Goal: Task Accomplishment & Management: Use online tool/utility

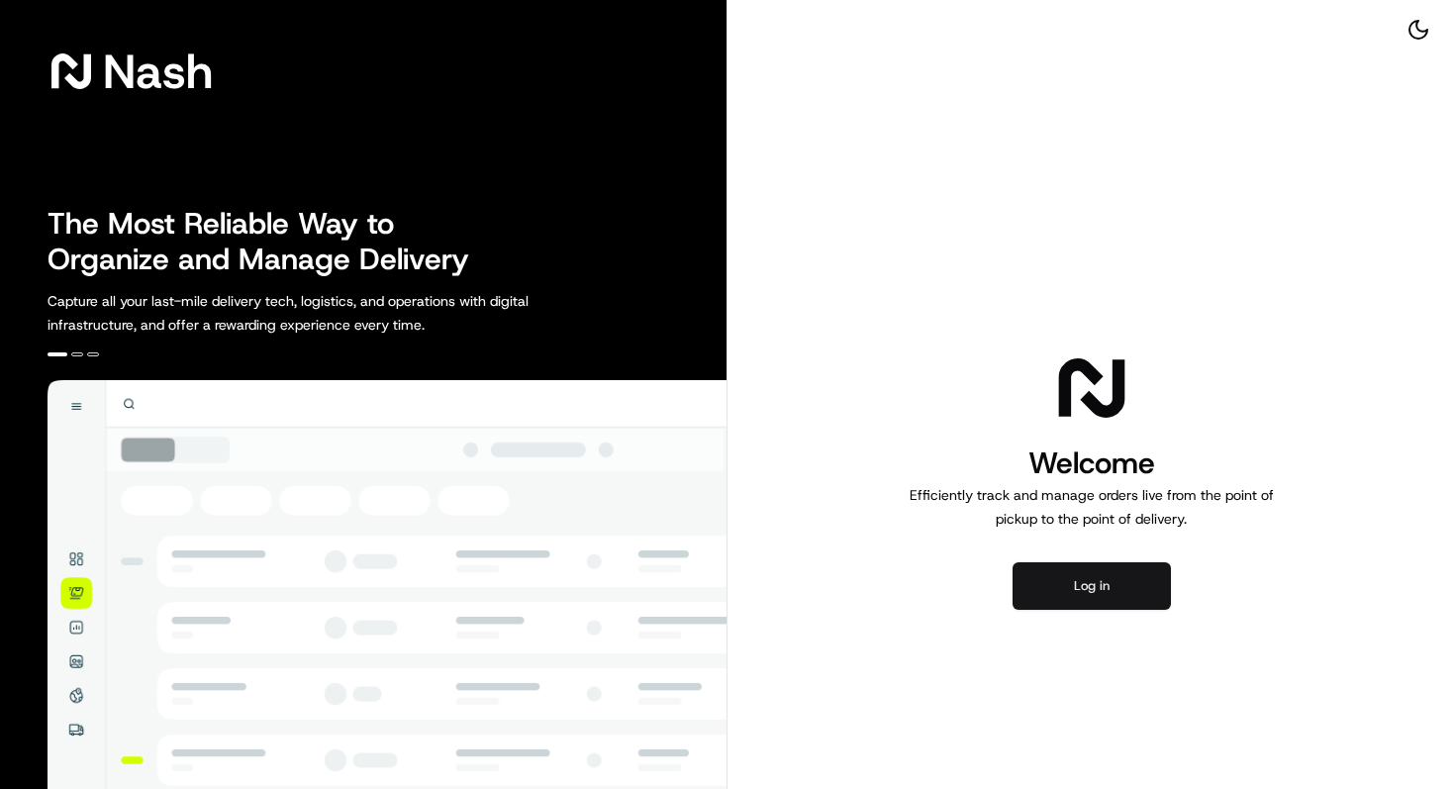
click at [1115, 582] on button "Log in" at bounding box center [1092, 586] width 158 height 48
